Goal: Find specific page/section: Find specific page/section

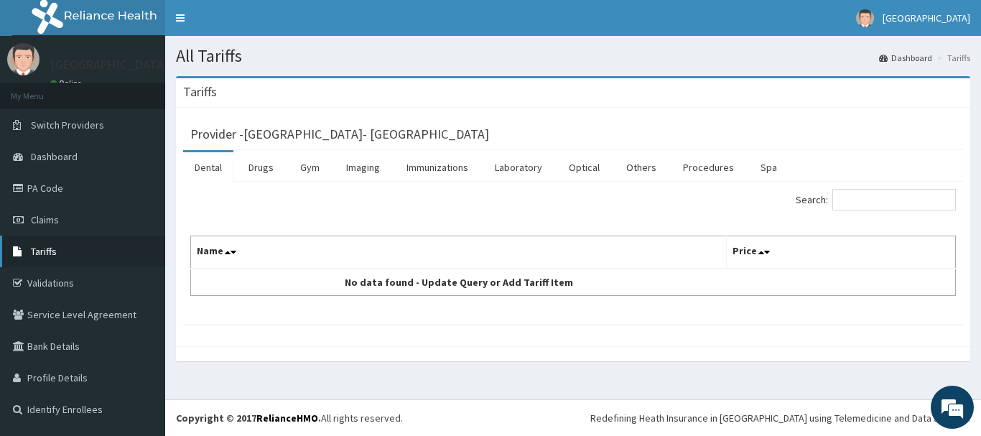
click at [47, 249] on span "Tariffs" at bounding box center [44, 251] width 26 height 13
click at [262, 166] on link "Drugs" at bounding box center [261, 167] width 48 height 30
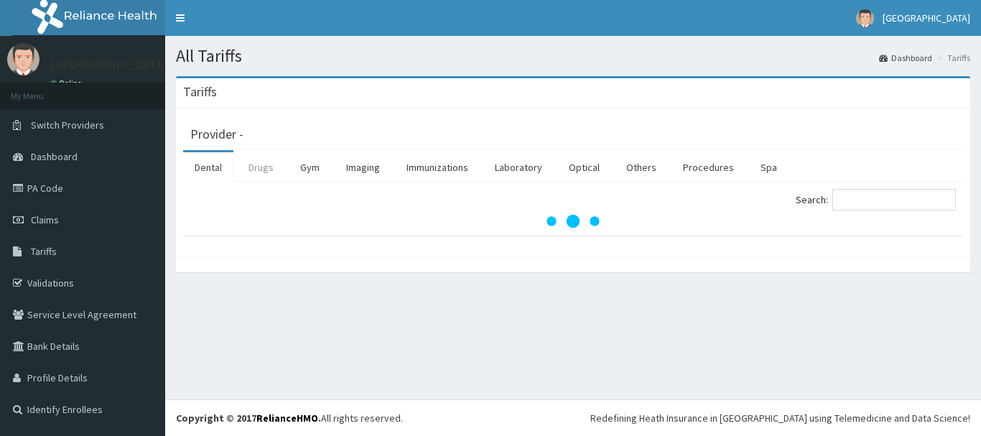
click at [267, 171] on link "Drugs" at bounding box center [261, 167] width 48 height 30
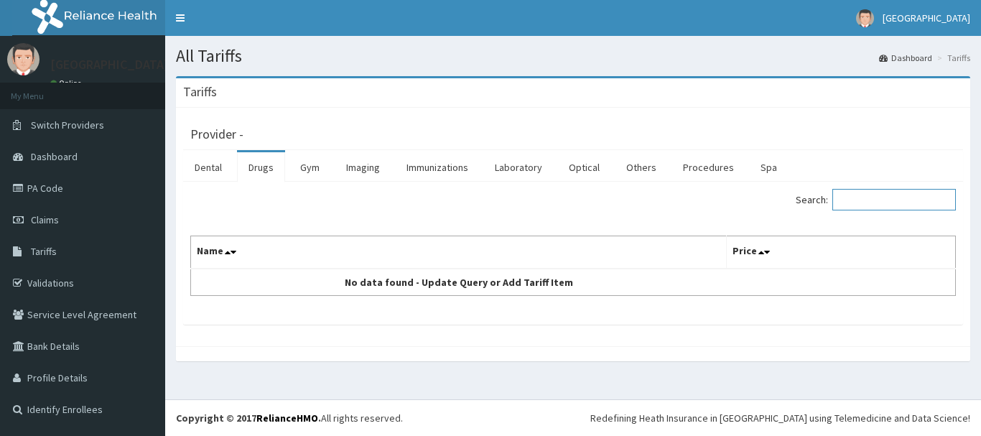
click at [923, 197] on input "Search:" at bounding box center [894, 200] width 124 height 22
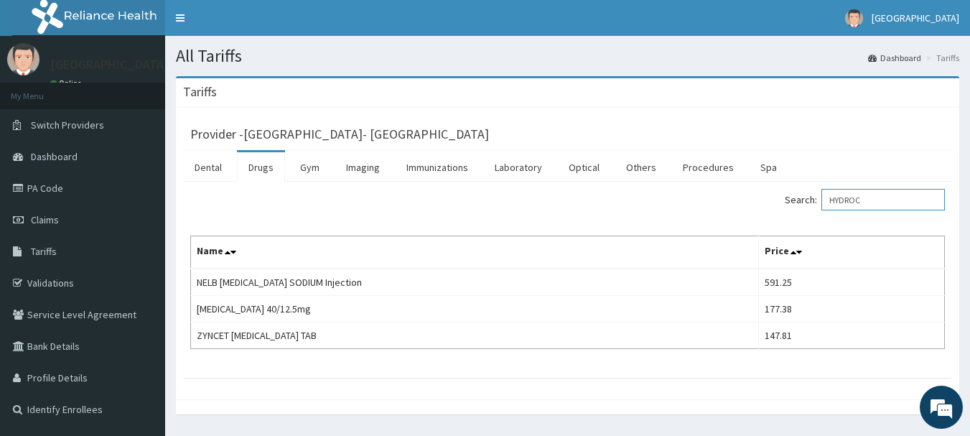
type input "HYDROC"
